Goal: Task Accomplishment & Management: Manage account settings

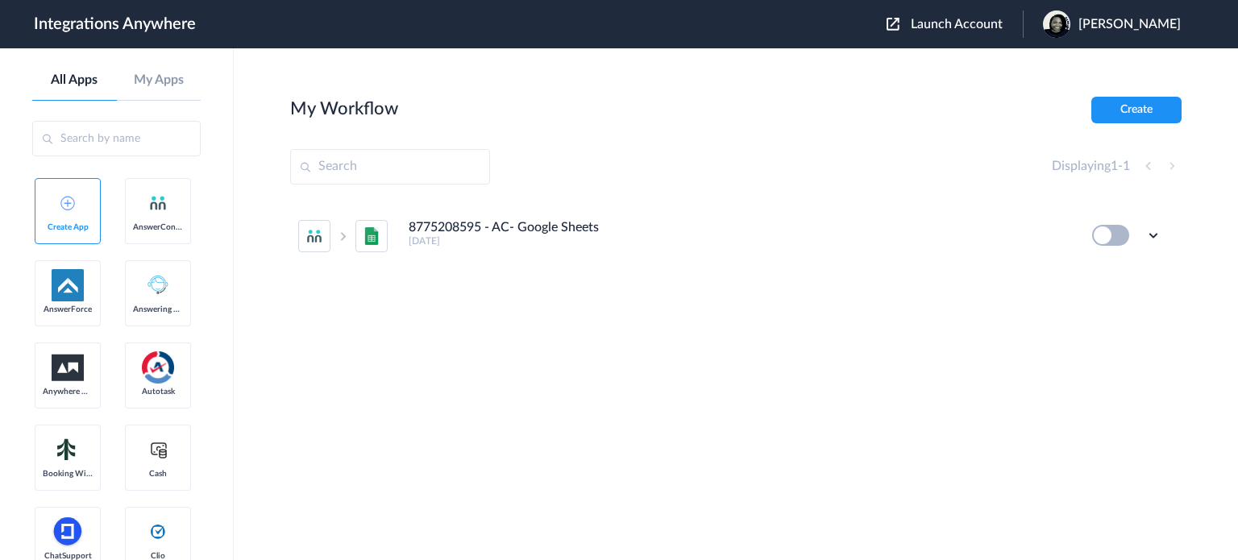
click at [953, 26] on span "Launch Account" at bounding box center [957, 24] width 92 height 13
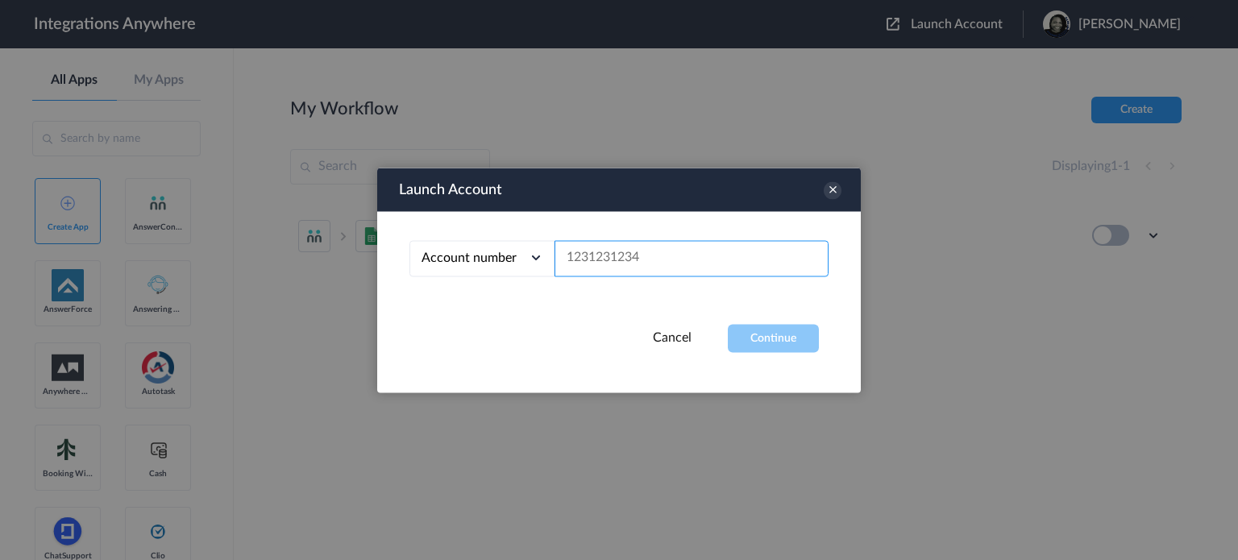
click at [656, 251] on input "text" at bounding box center [691, 258] width 274 height 36
paste input "9197690241"
click at [580, 261] on input "9197690241" at bounding box center [691, 258] width 274 height 36
type input "9197690241"
click at [793, 331] on button "Continue" at bounding box center [773, 338] width 91 height 28
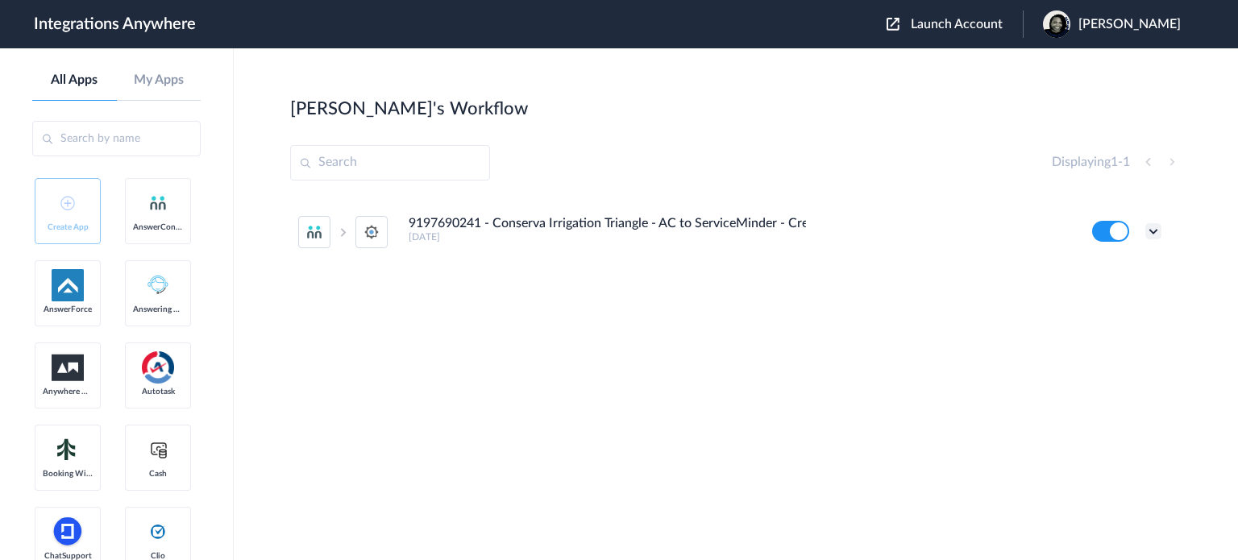
click at [1152, 232] on icon at bounding box center [1153, 231] width 16 height 16
click at [1096, 321] on li "Delete" at bounding box center [1108, 328] width 105 height 30
click at [1114, 333] on span "Are you sure?" at bounding box center [1097, 334] width 57 height 25
